Goal: Transaction & Acquisition: Purchase product/service

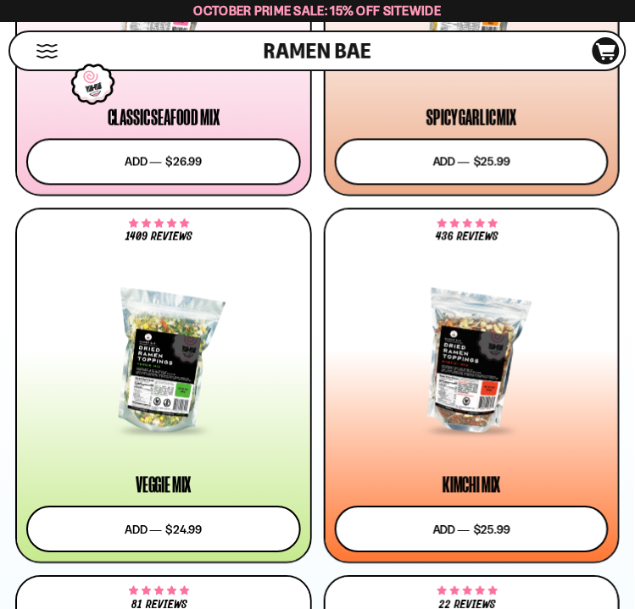
scroll to position [1298, 0]
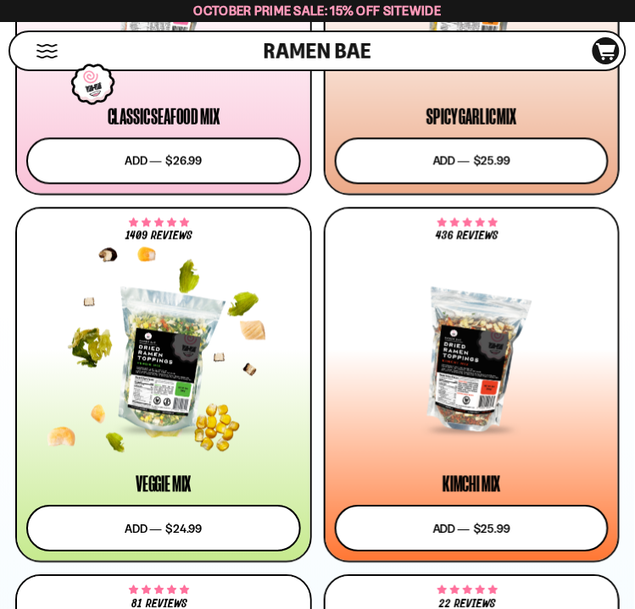
click at [96, 366] on div at bounding box center [163, 363] width 275 height 140
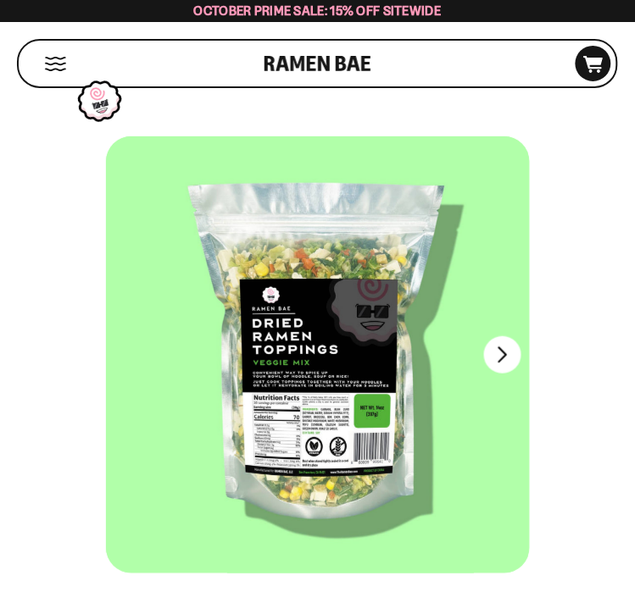
click at [401, 389] on div at bounding box center [316, 354] width 424 height 437
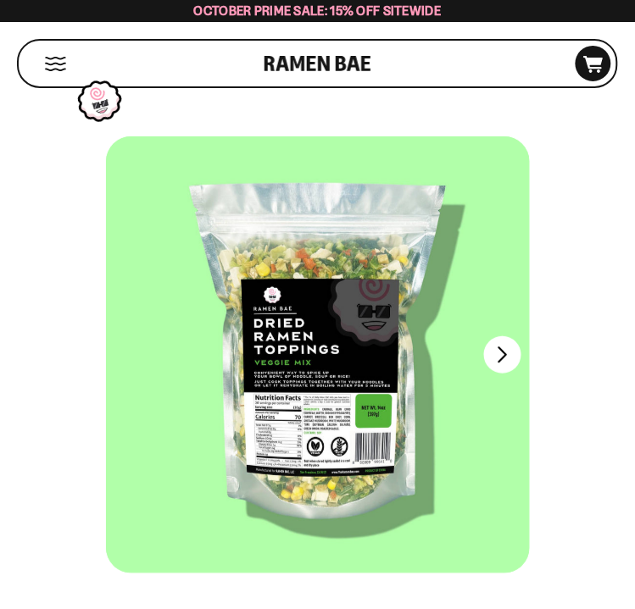
click at [505, 358] on button "Next" at bounding box center [502, 354] width 37 height 37
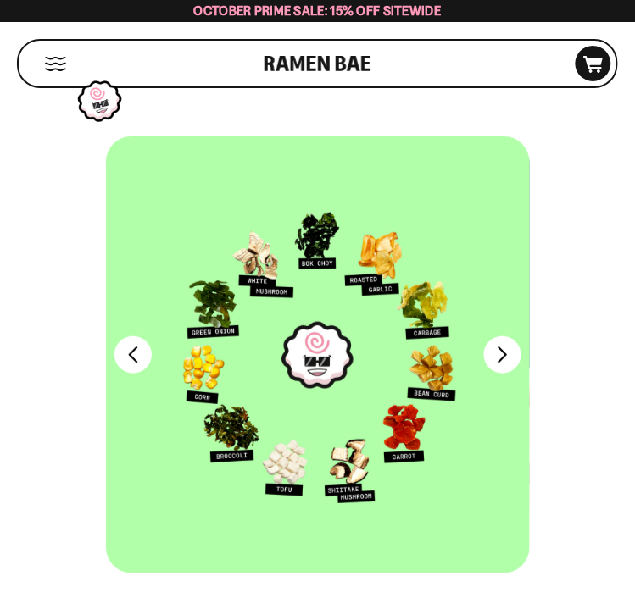
click at [147, 330] on div at bounding box center [318, 354] width 424 height 437
click at [143, 345] on button "Previous" at bounding box center [132, 354] width 37 height 37
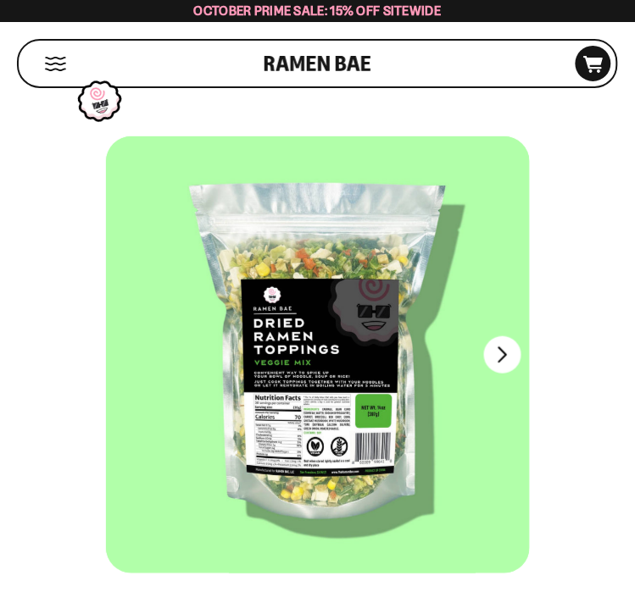
click at [353, 408] on div at bounding box center [317, 354] width 424 height 437
click at [352, 411] on div at bounding box center [318, 354] width 424 height 437
click at [379, 497] on div at bounding box center [318, 354] width 424 height 437
click at [380, 493] on div at bounding box center [318, 354] width 424 height 437
click at [518, 361] on button "FADCB6FD-DFAB-4417-9F21-029242090B77" at bounding box center [502, 354] width 37 height 37
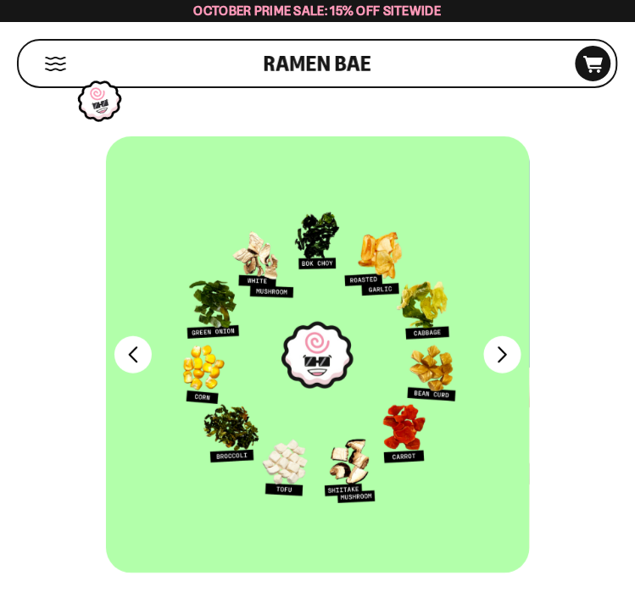
click at [497, 352] on button "FADCB6FD-DFAB-4417-9F21-029242090B77" at bounding box center [502, 354] width 37 height 37
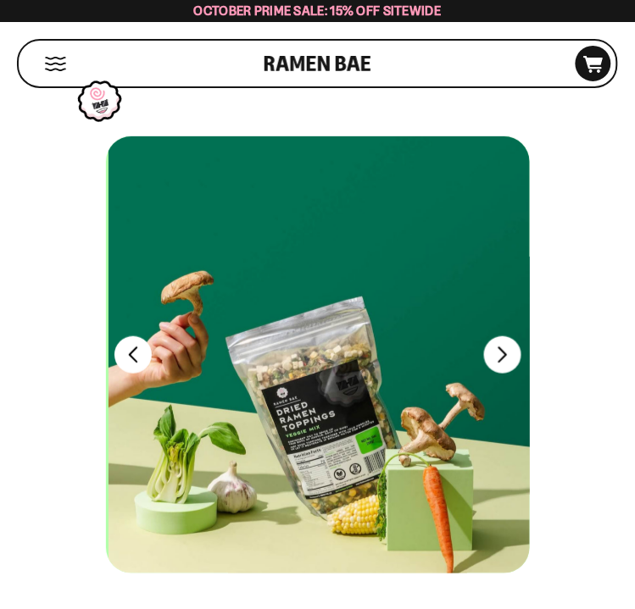
click at [494, 358] on button "FADCB6FD-DFAB-4417-9F21-029242090B77" at bounding box center [502, 354] width 37 height 37
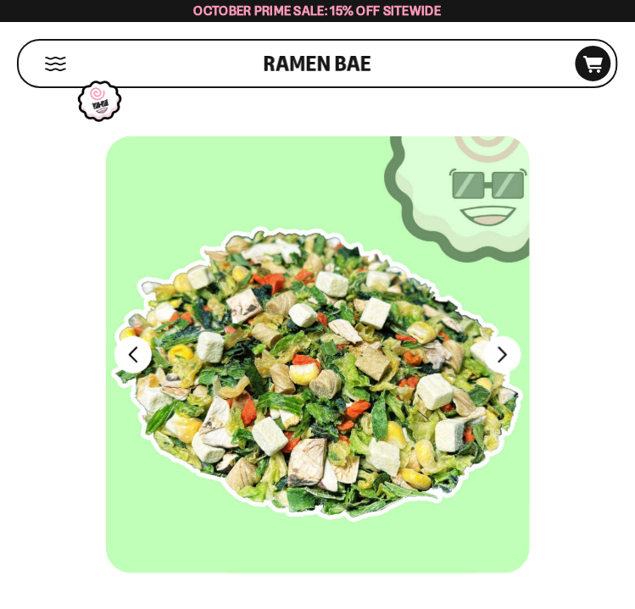
click at [513, 352] on button "FADCB6FD-DFAB-4417-9F21-029242090B77" at bounding box center [502, 354] width 37 height 37
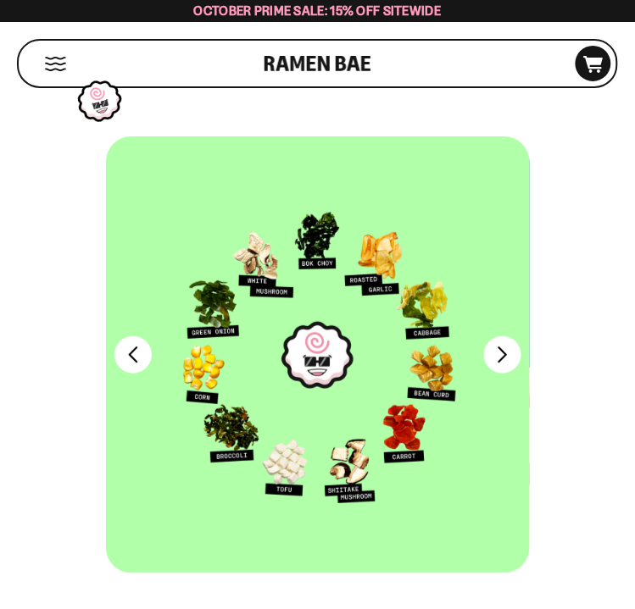
click at [363, 441] on div at bounding box center [318, 354] width 424 height 437
click at [366, 447] on div at bounding box center [318, 354] width 424 height 437
click at [511, 359] on button "FADCB6FD-DFAB-4417-9F21-029242090B77" at bounding box center [502, 354] width 37 height 37
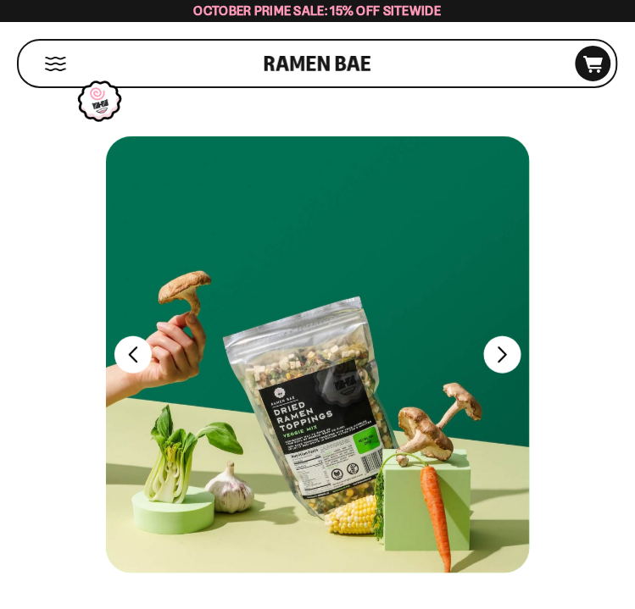
click at [504, 358] on button "FADCB6FD-DFAB-4417-9F21-029242090B77" at bounding box center [502, 354] width 37 height 37
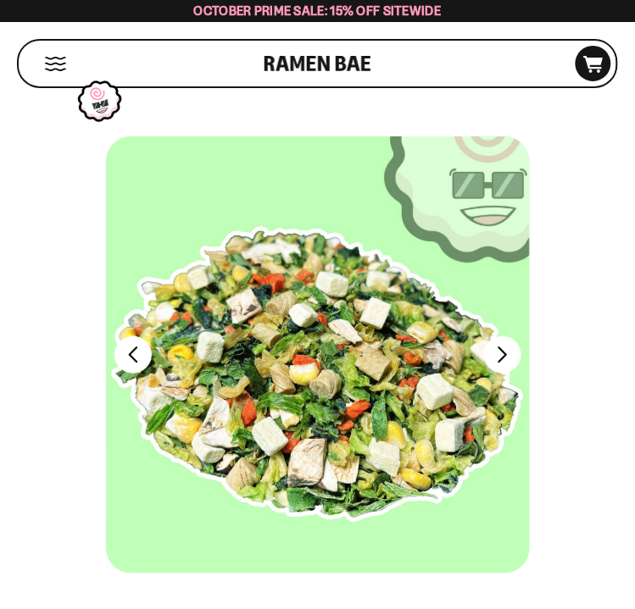
click at [505, 346] on button "FADCB6FD-DFAB-4417-9F21-029242090B77" at bounding box center [502, 354] width 37 height 37
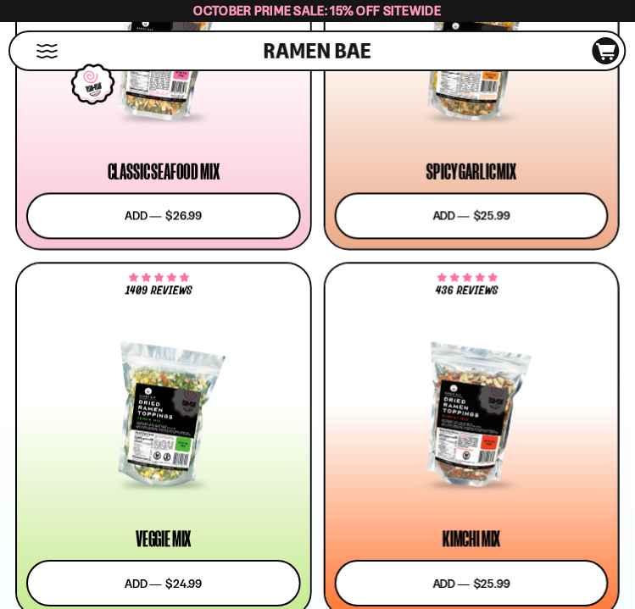
scroll to position [1243, 0]
